Goal: Information Seeking & Learning: Learn about a topic

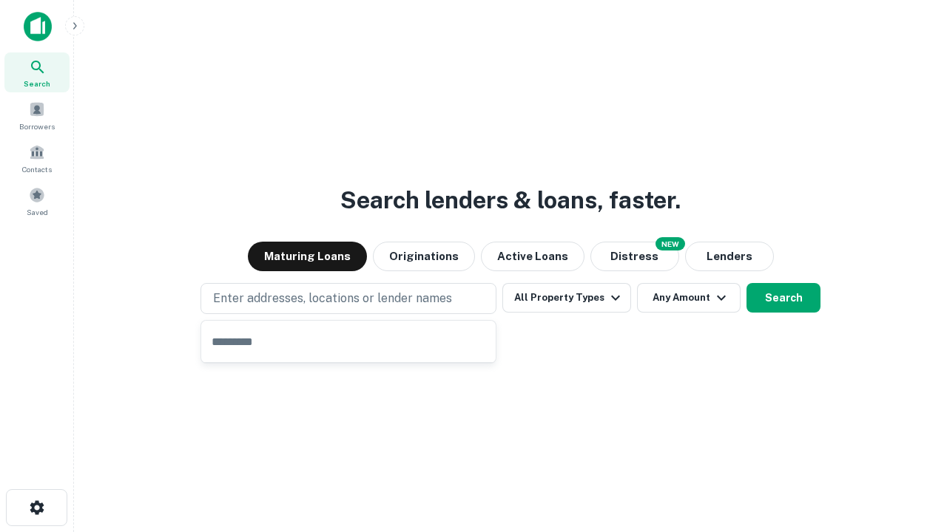
type input "**********"
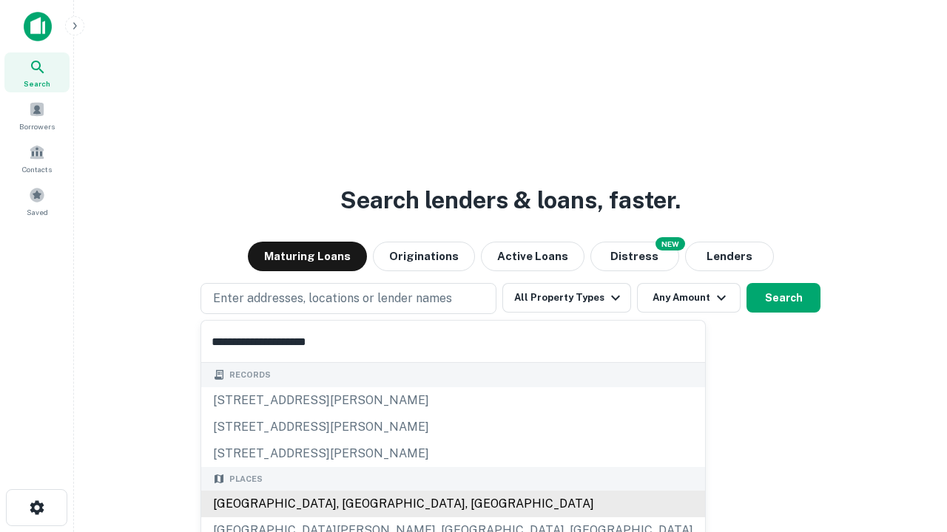
click at [354, 504] on div "[GEOGRAPHIC_DATA], [GEOGRAPHIC_DATA], [GEOGRAPHIC_DATA]" at bounding box center [453, 504] width 504 height 27
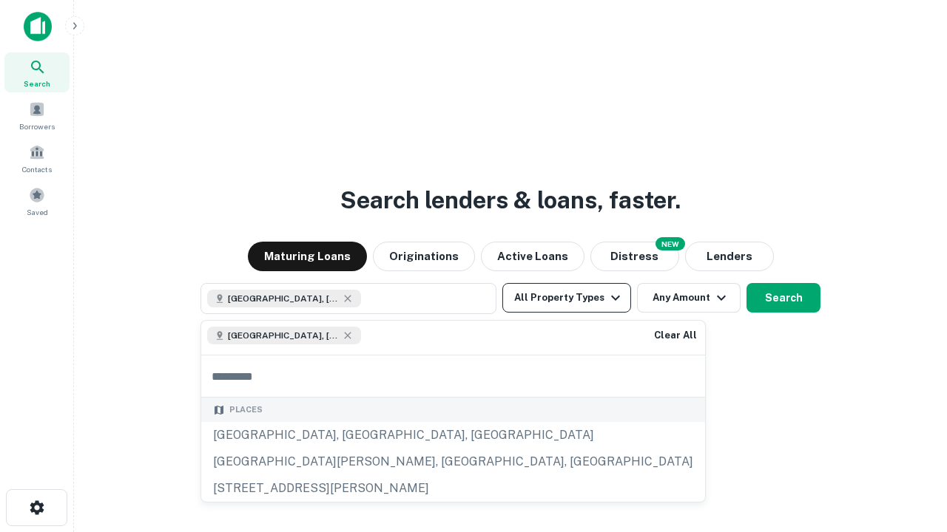
click at [566, 298] on button "All Property Types" at bounding box center [566, 298] width 129 height 30
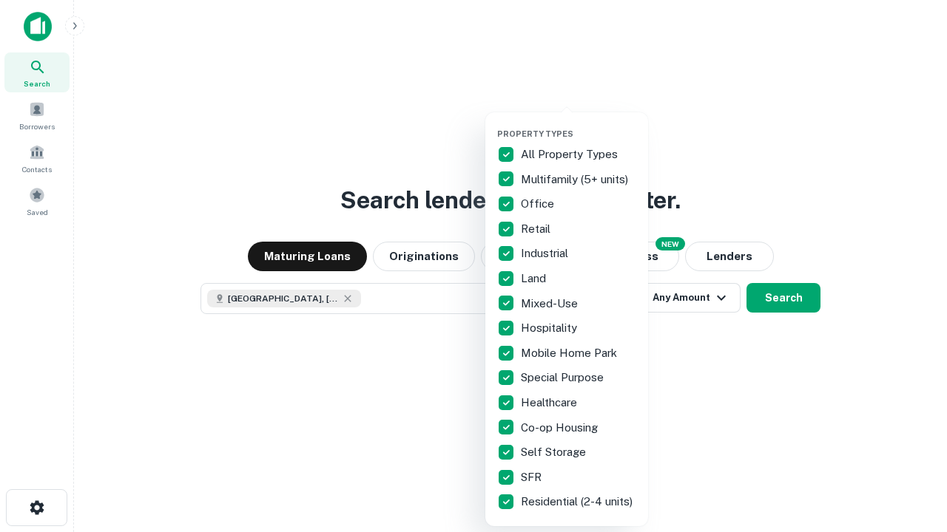
click at [578, 124] on button "button" at bounding box center [578, 124] width 163 height 1
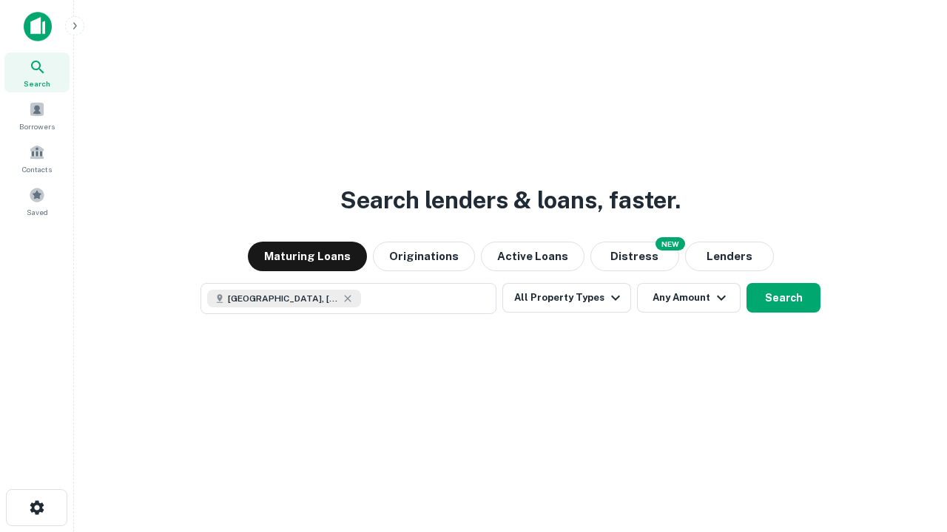
scroll to position [24, 0]
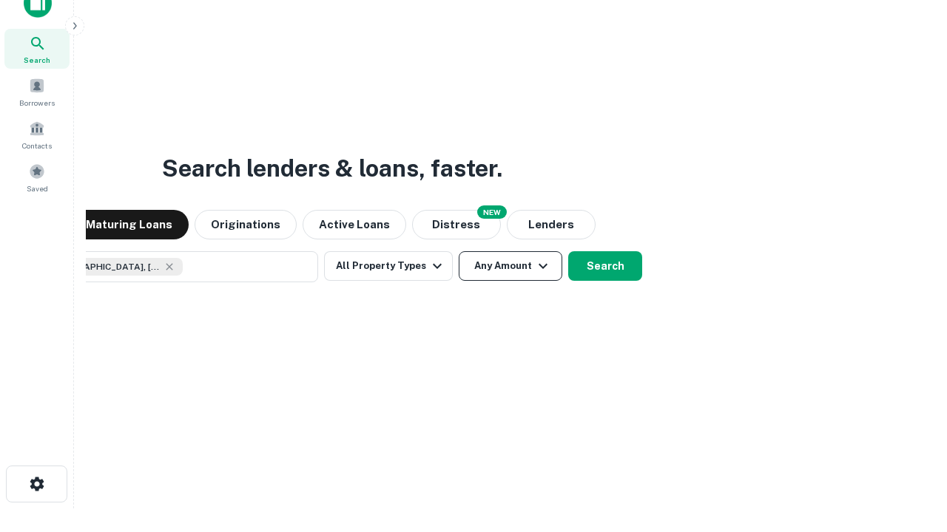
click at [459, 251] on button "Any Amount" at bounding box center [511, 266] width 104 height 30
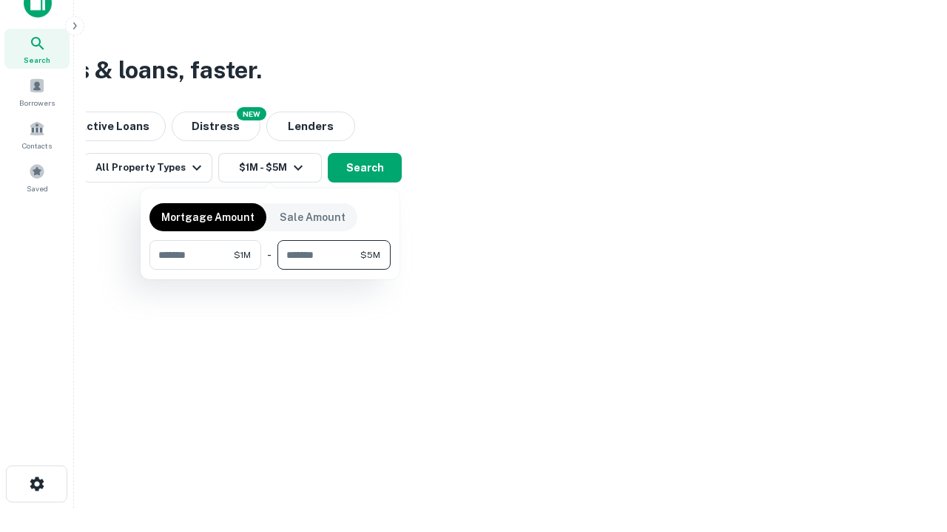
type input "*******"
click at [270, 270] on button "button" at bounding box center [269, 270] width 241 height 1
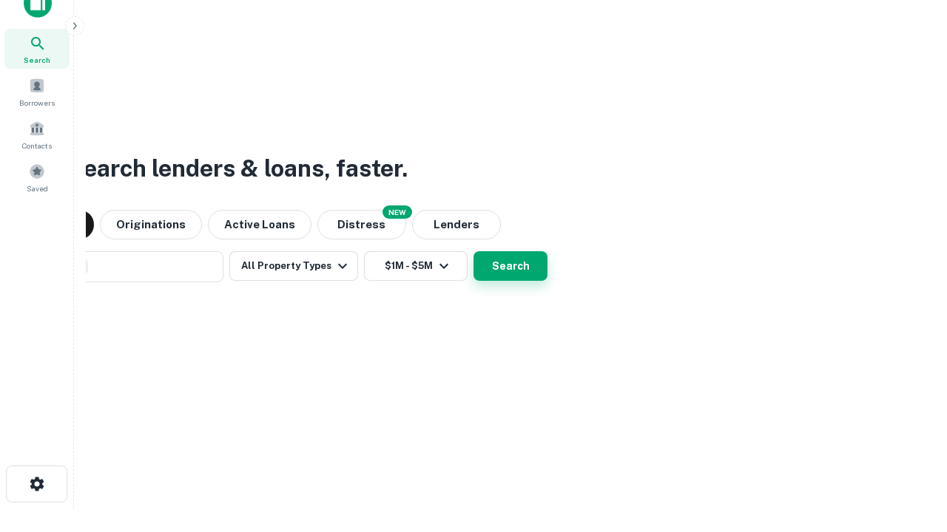
click at [473, 251] on button "Search" at bounding box center [510, 266] width 74 height 30
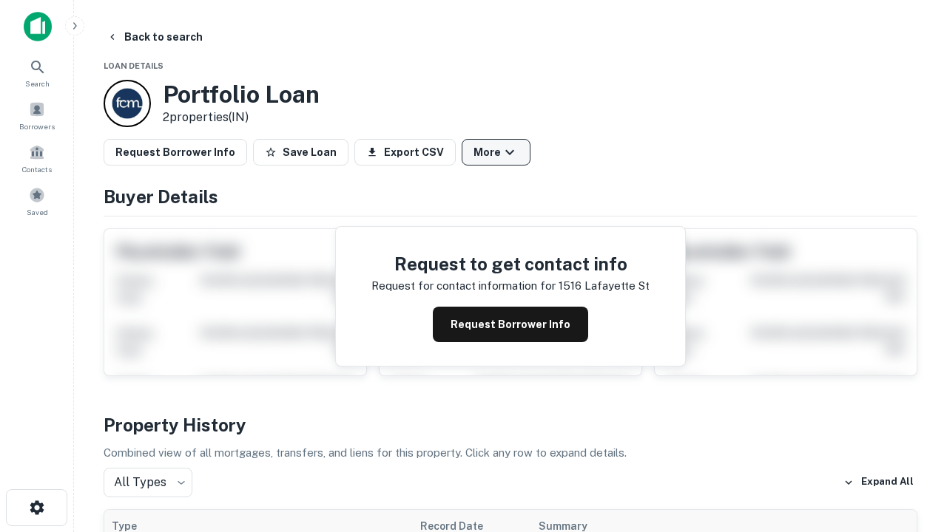
click at [496, 152] on button "More" at bounding box center [495, 152] width 69 height 27
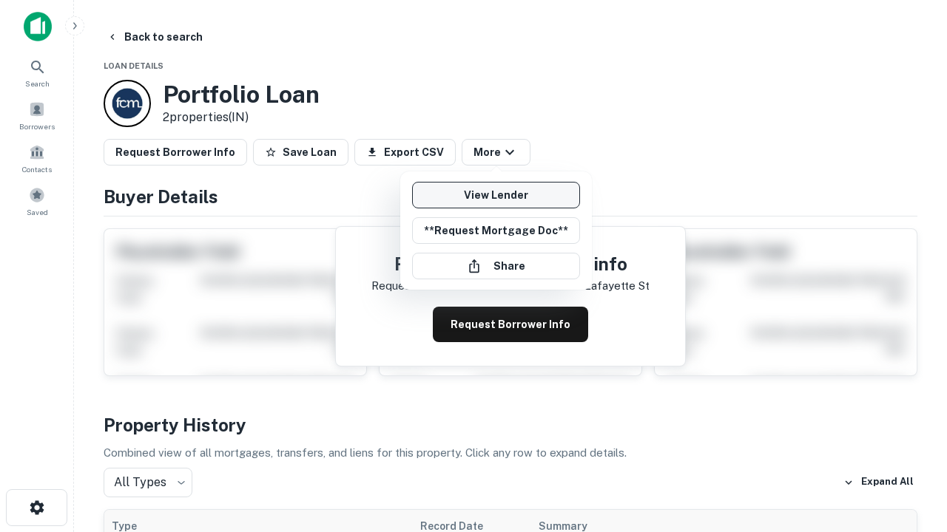
click at [496, 195] on link "View Lender" at bounding box center [496, 195] width 168 height 27
